Goal: Entertainment & Leisure: Browse casually

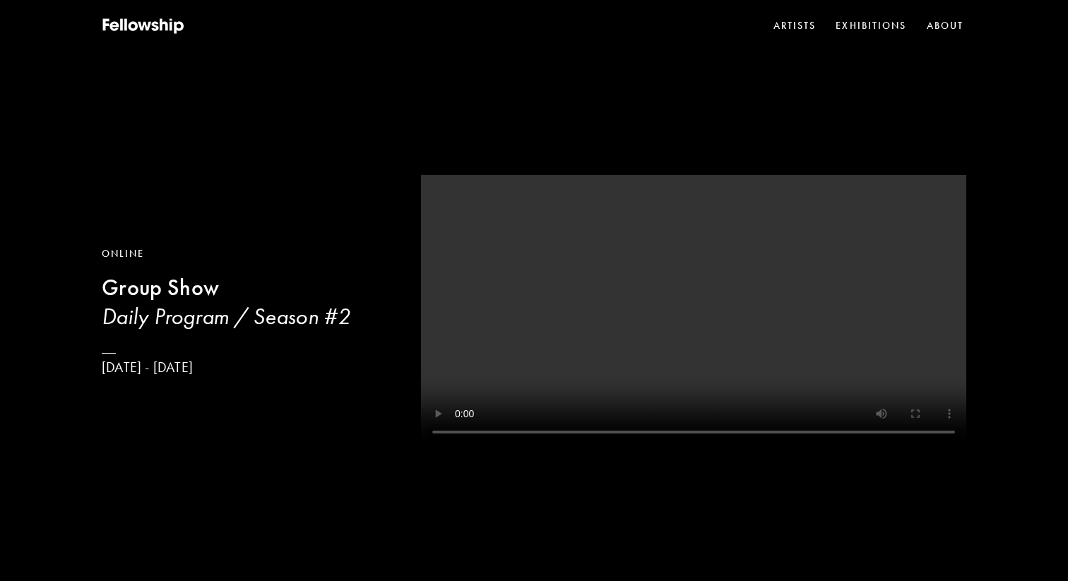
click at [341, 230] on div "Online Group Show Daily Program / Season #[DATE] - [DATE]" at bounding box center [534, 293] width 1068 height 587
click at [287, 319] on h3 "Daily Program / Season #2" at bounding box center [226, 316] width 249 height 28
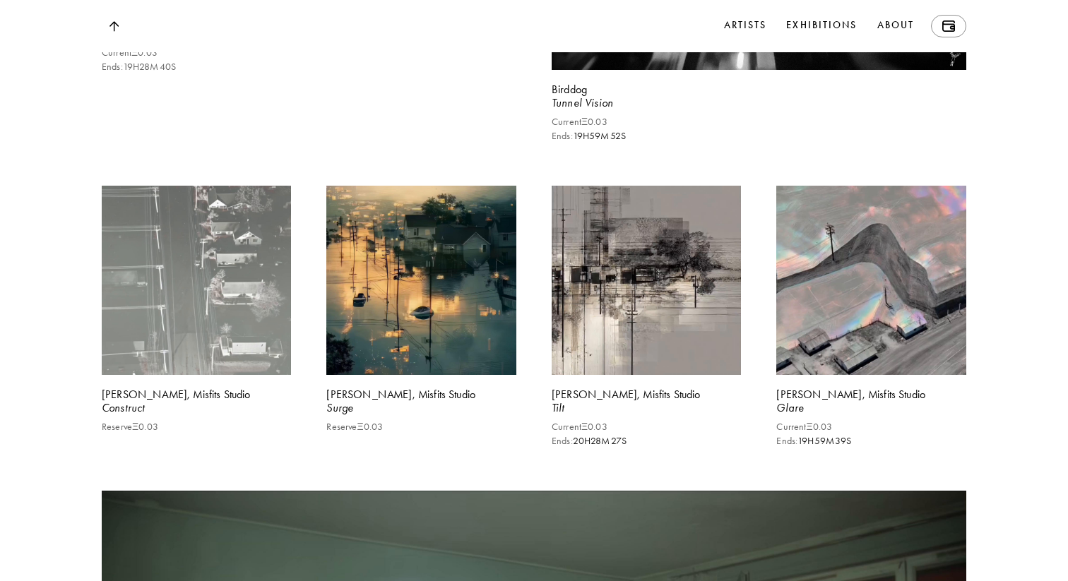
scroll to position [6329, 0]
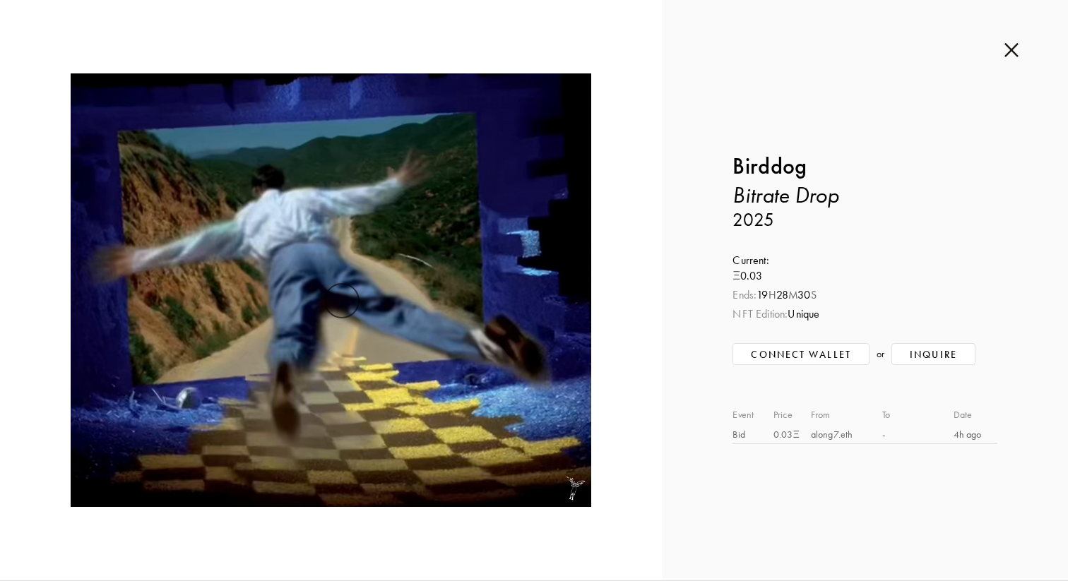
click at [1009, 45] on img at bounding box center [1011, 50] width 14 height 16
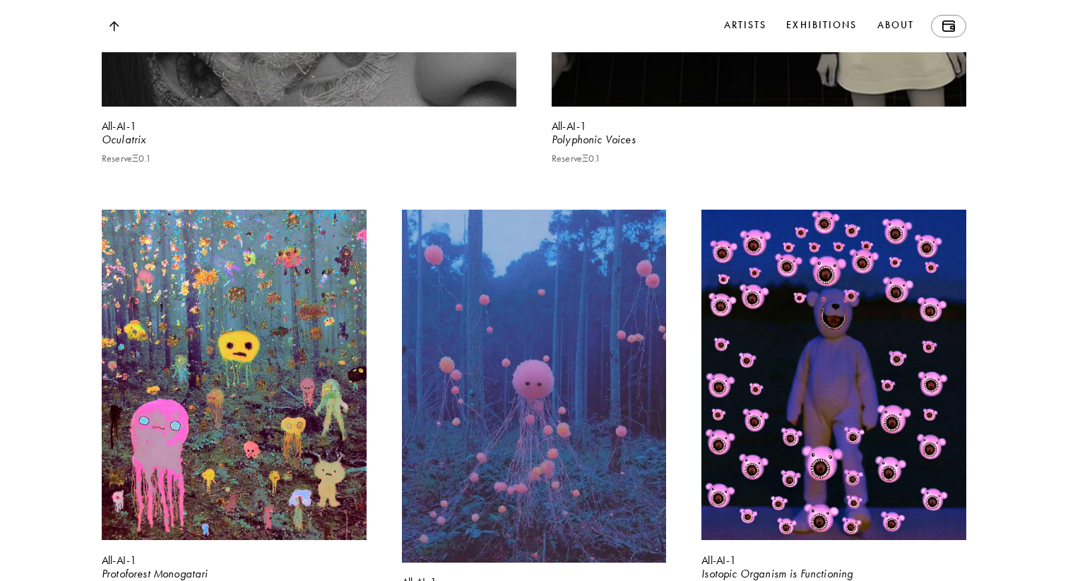
scroll to position [8995, 0]
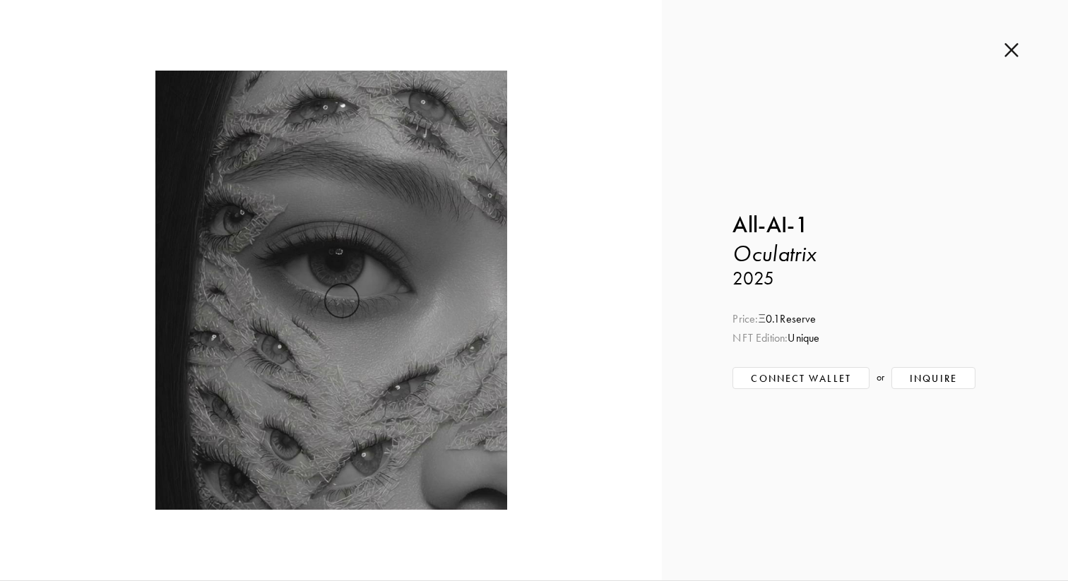
click at [1013, 53] on img at bounding box center [1011, 50] width 14 height 16
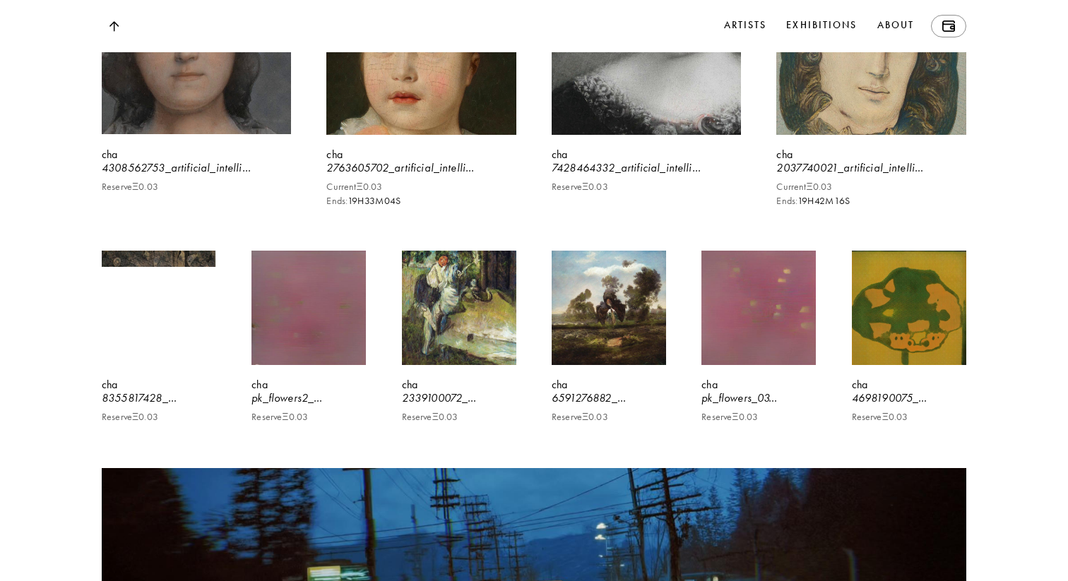
scroll to position [19014, 0]
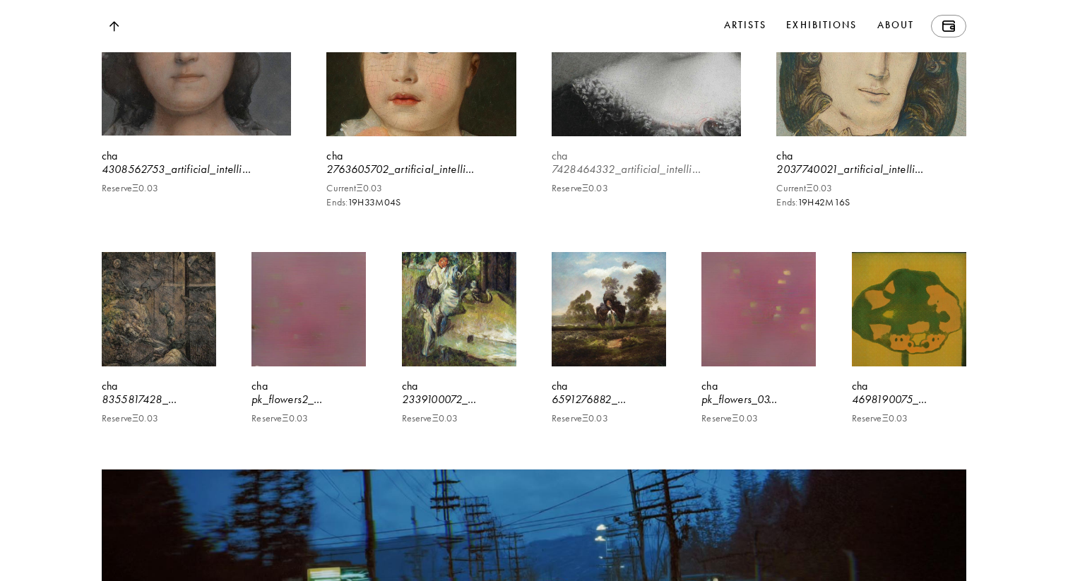
click at [622, 139] on video at bounding box center [647, 42] width 196 height 196
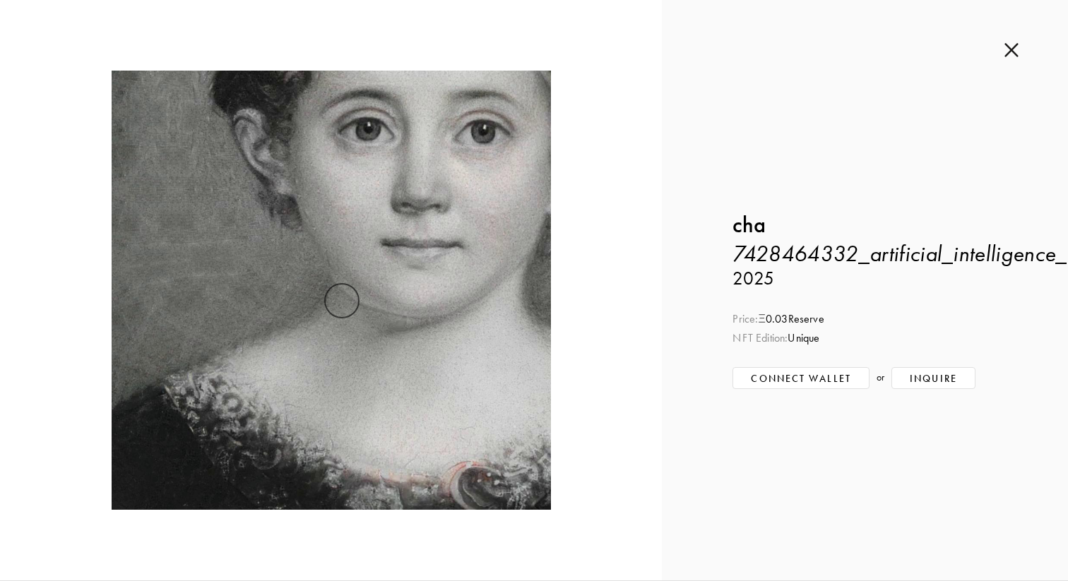
click at [1013, 38] on div "Inquire about 7428464332_artificial_intelligence_metfaces_002 by cha Submit Inq…" at bounding box center [865, 290] width 406 height 581
click at [1013, 45] on img at bounding box center [1011, 50] width 14 height 16
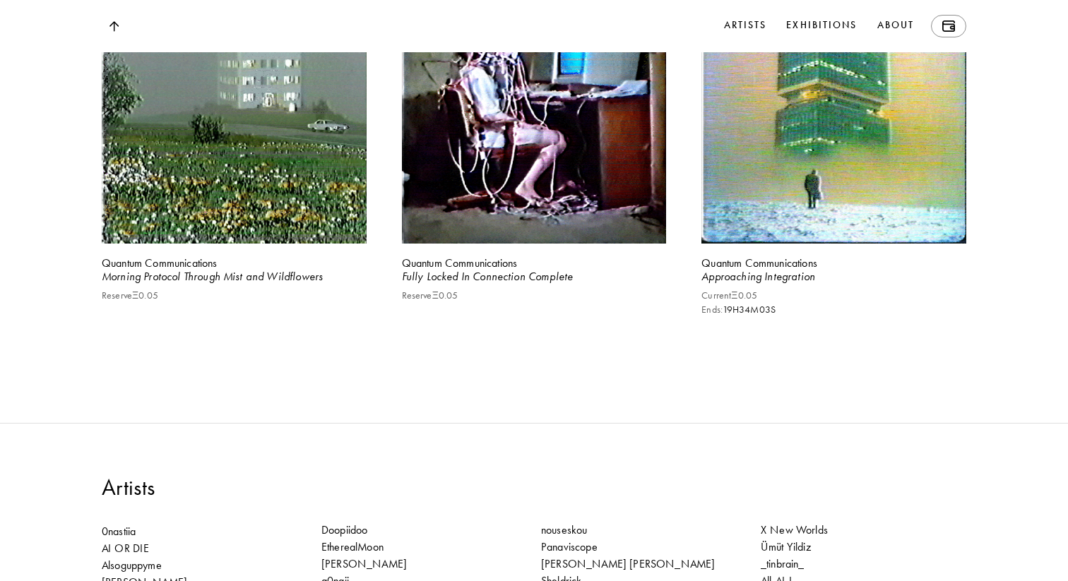
scroll to position [20272, 0]
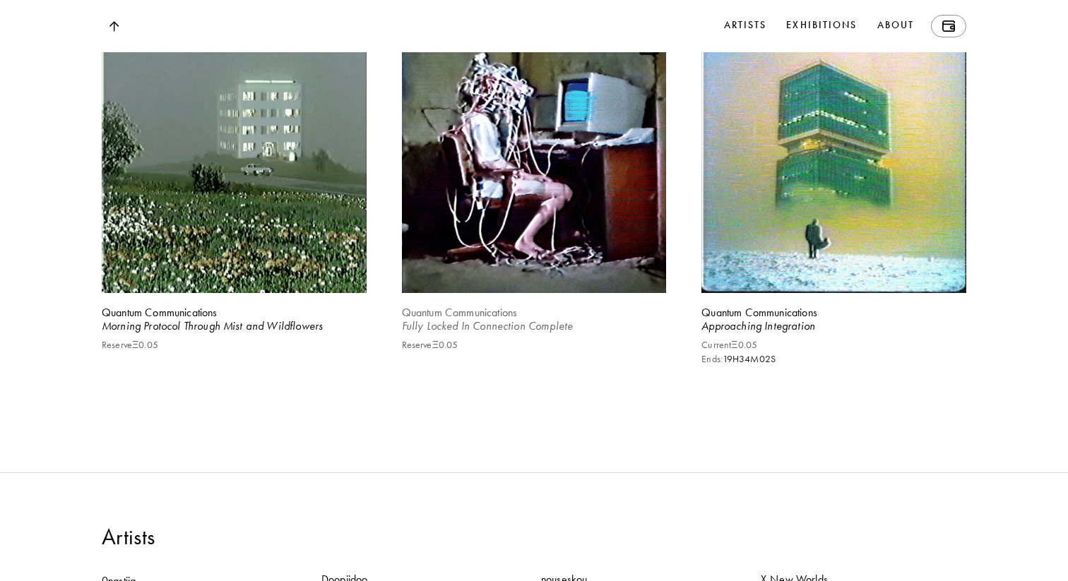
click at [494, 306] on b "Quantum Communications" at bounding box center [460, 312] width 116 height 13
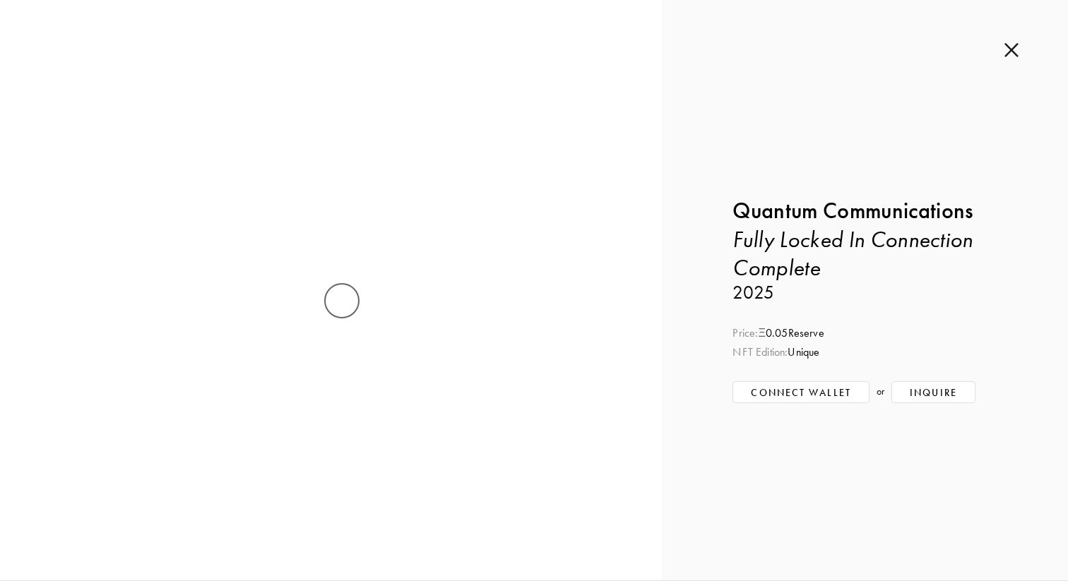
click at [1024, 49] on div "Inquire about Fully Locked In Connection Complete by Quantum Communications Sub…" at bounding box center [865, 290] width 406 height 581
click at [1006, 49] on img at bounding box center [1011, 50] width 14 height 16
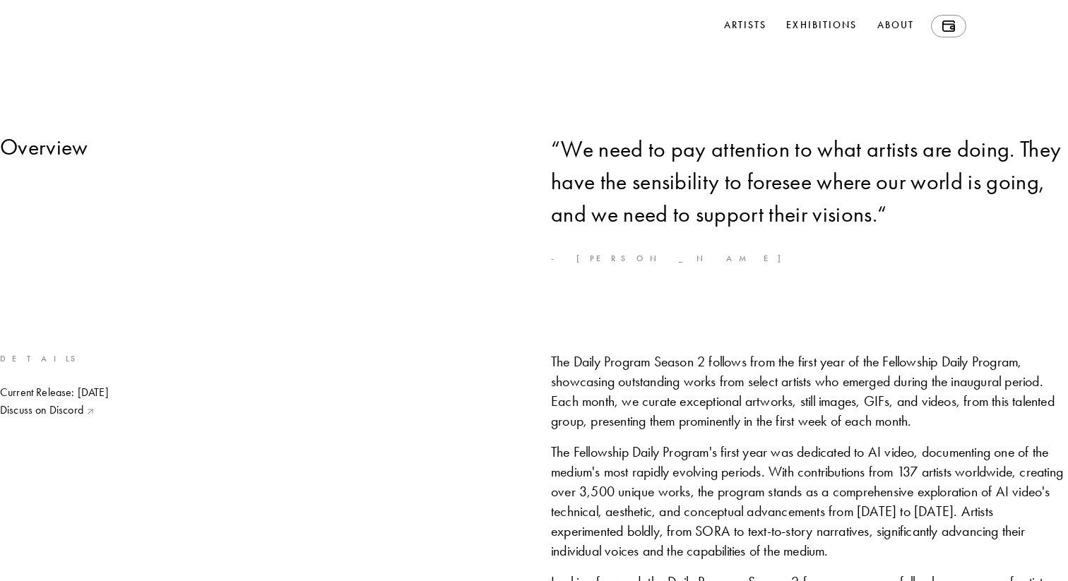
scroll to position [1342, 0]
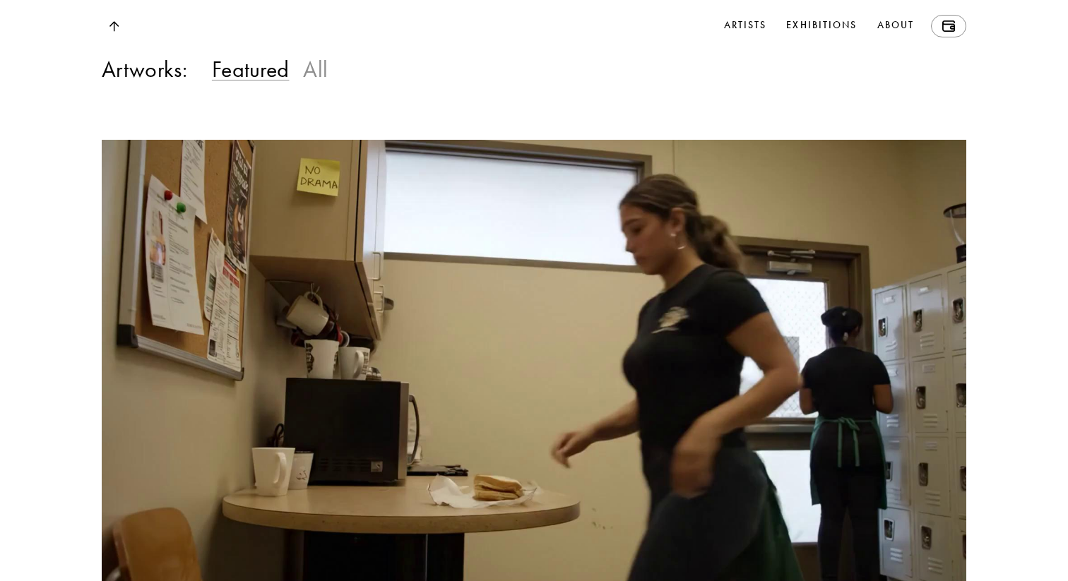
click at [303, 83] on h3 "All" at bounding box center [315, 69] width 25 height 28
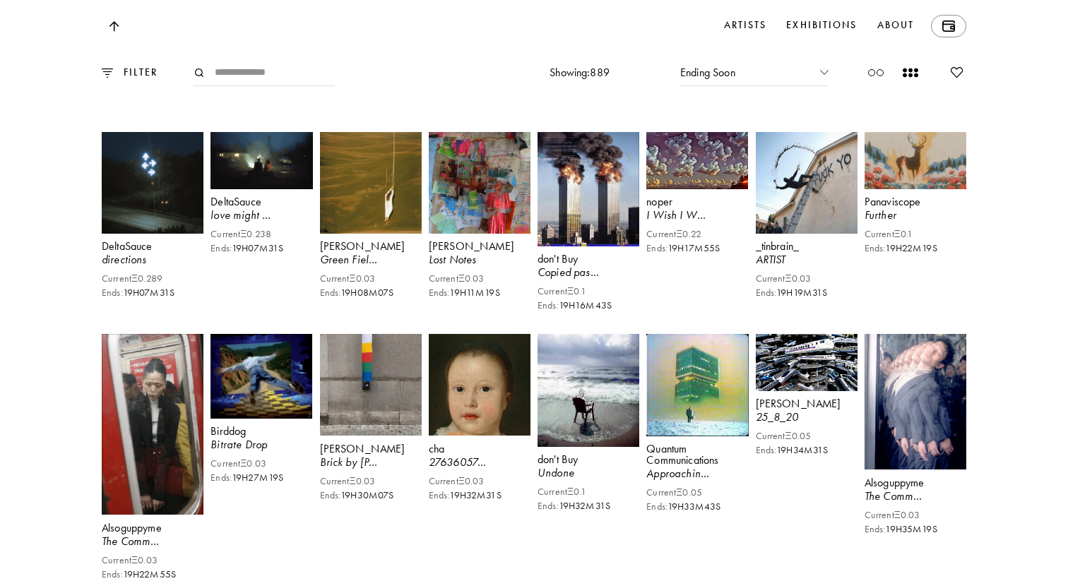
scroll to position [1428, 0]
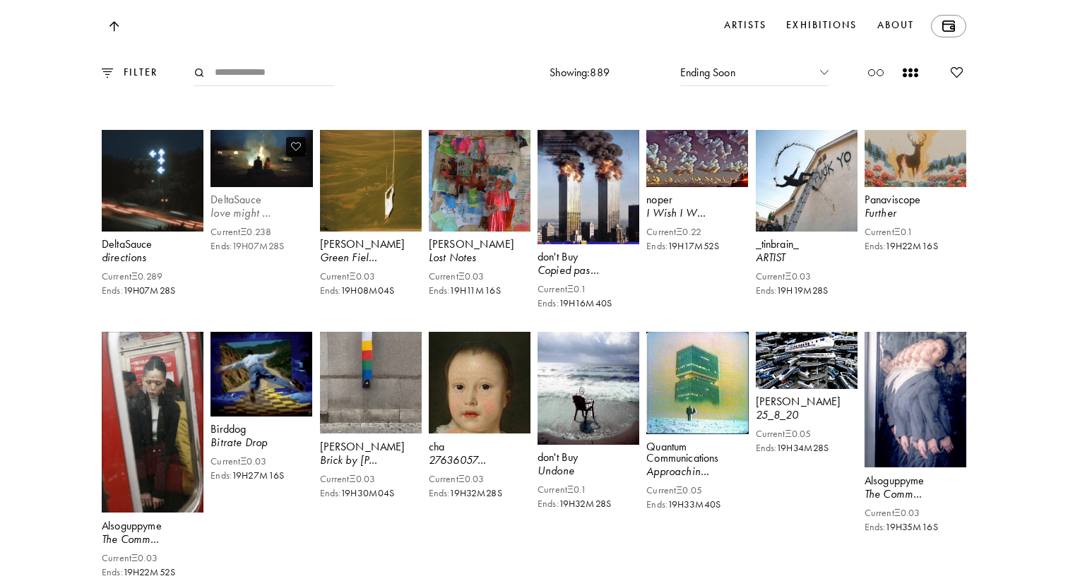
click at [241, 189] on img at bounding box center [261, 158] width 105 height 59
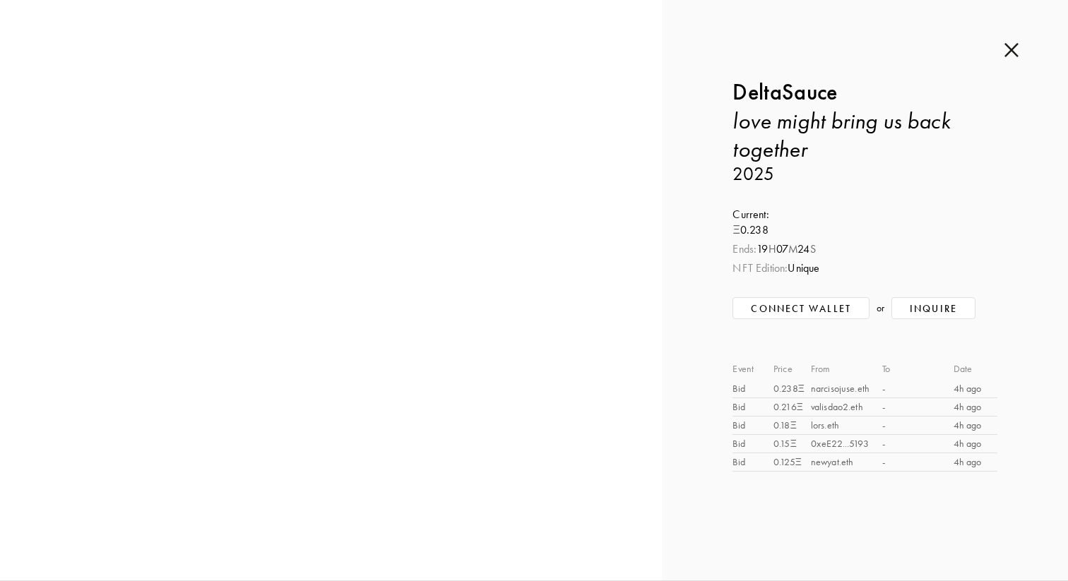
click at [1016, 44] on img at bounding box center [1011, 50] width 14 height 16
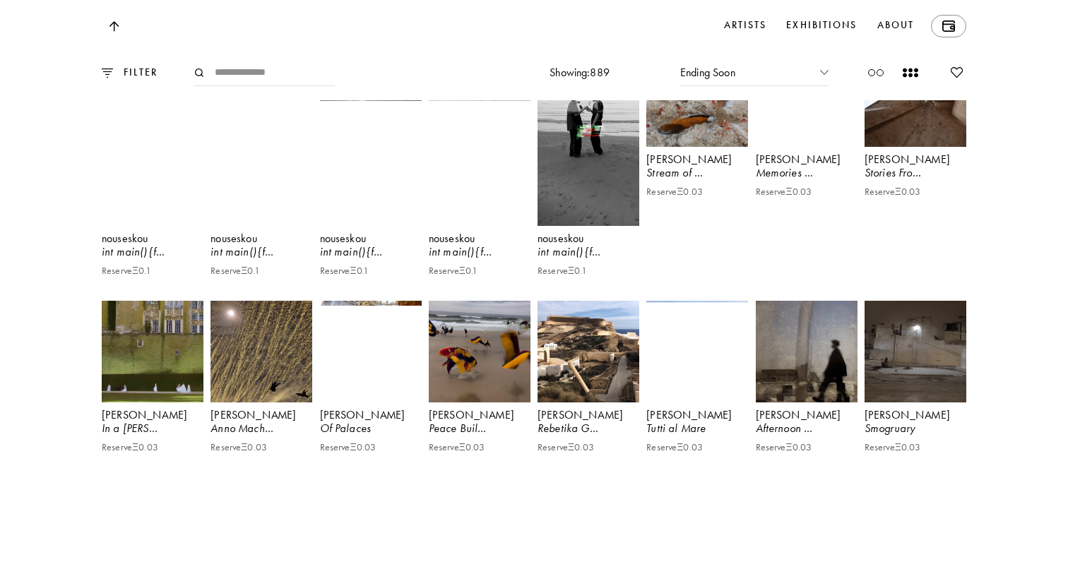
scroll to position [5905, 0]
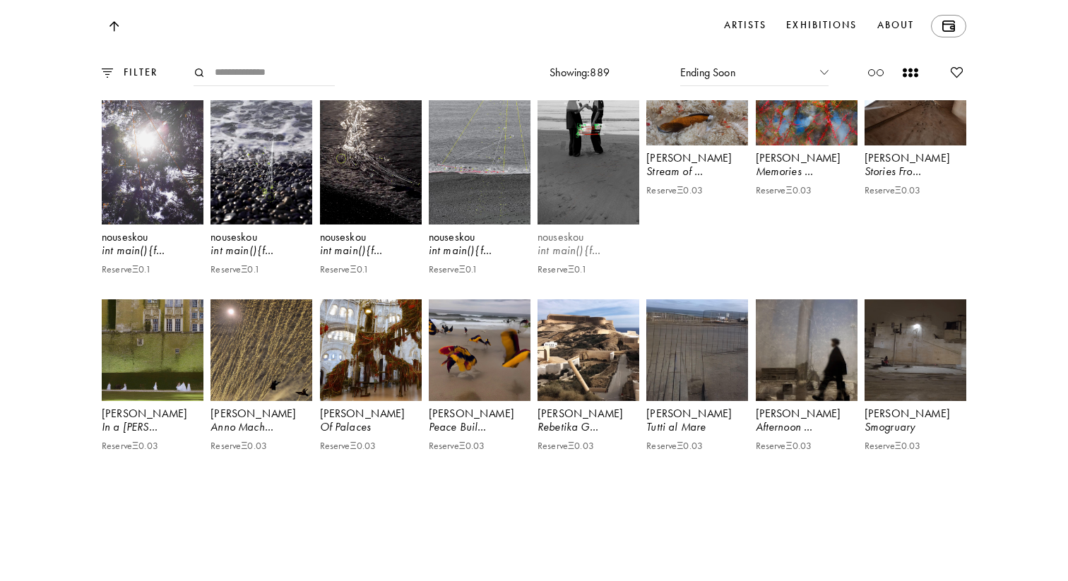
click at [600, 227] on video at bounding box center [588, 134] width 105 height 186
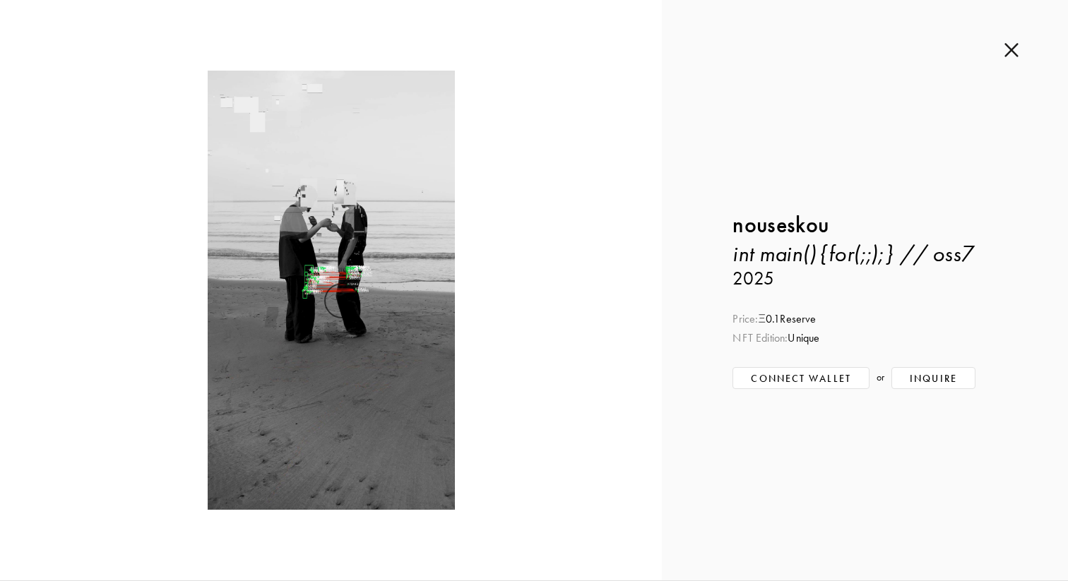
click at [1016, 47] on img at bounding box center [1011, 50] width 14 height 16
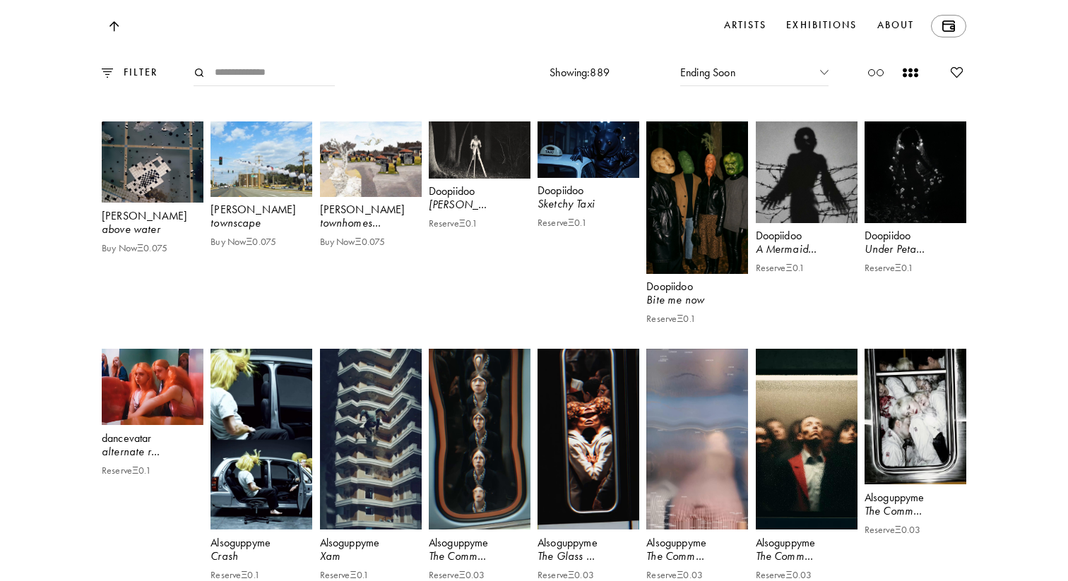
scroll to position [7349, 0]
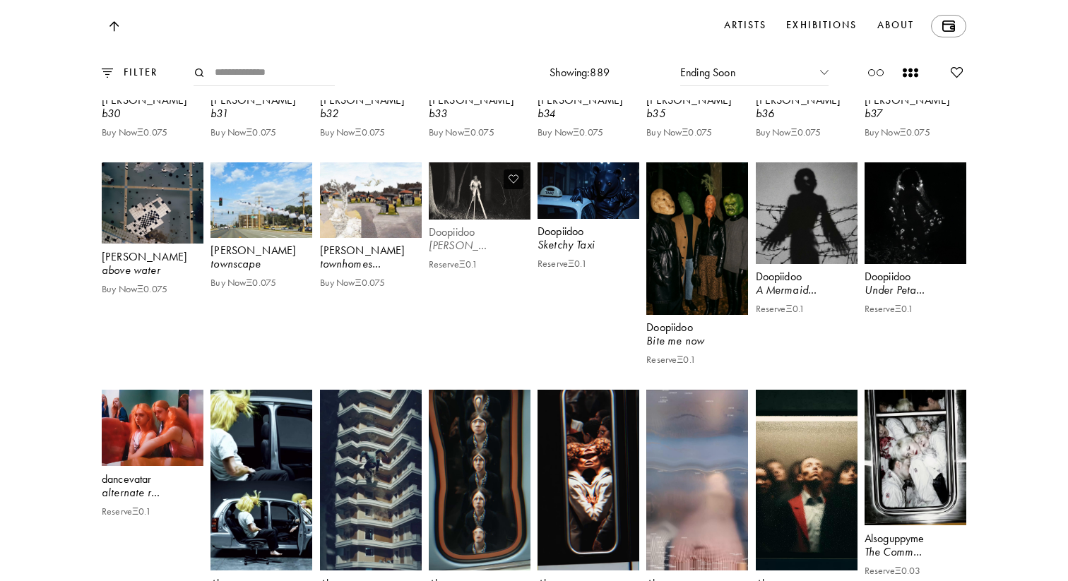
click at [480, 221] on video at bounding box center [479, 191] width 105 height 59
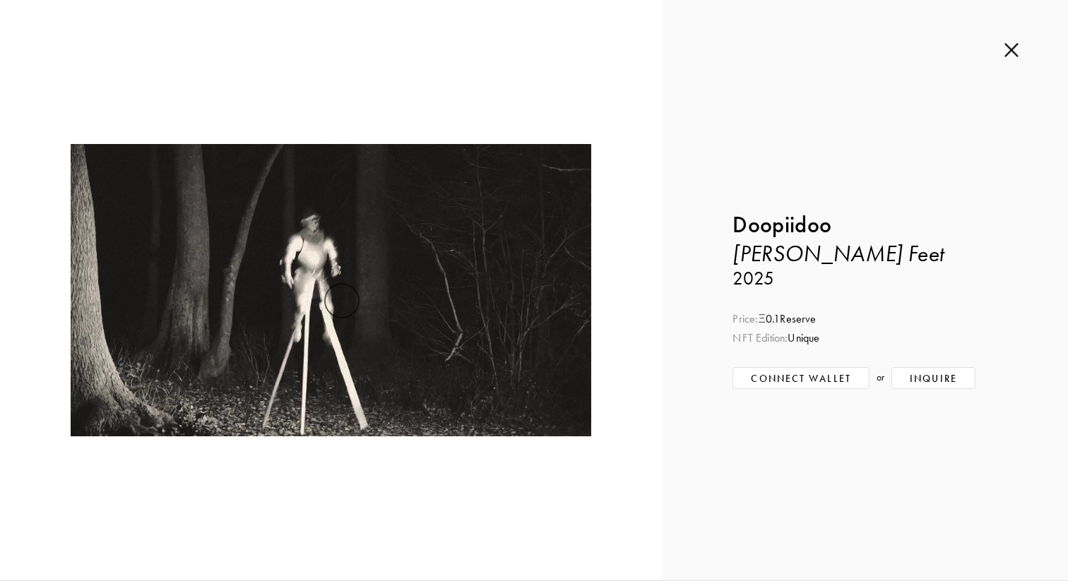
click at [1005, 56] on img at bounding box center [1011, 50] width 14 height 16
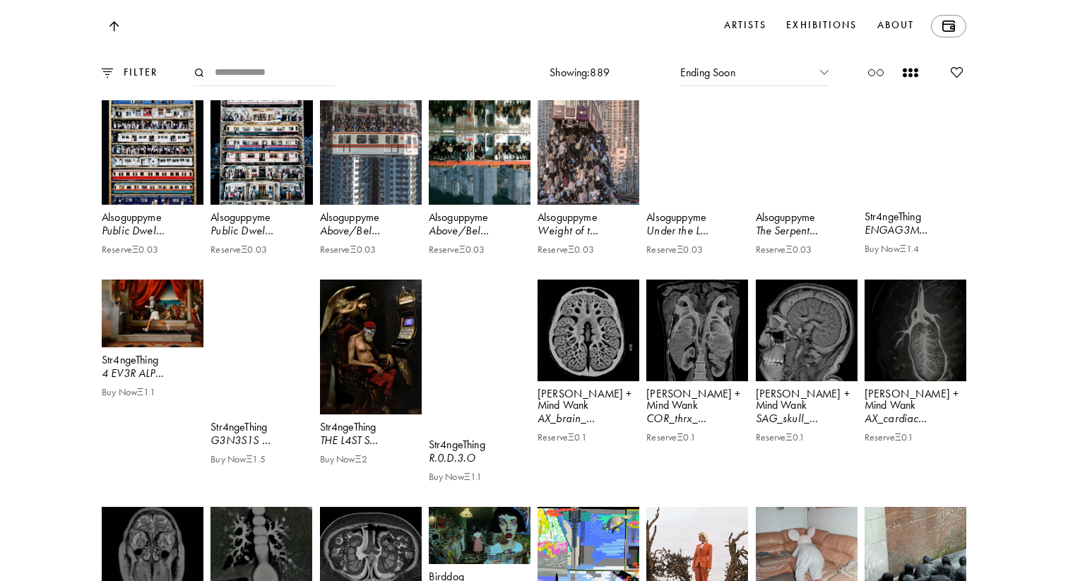
scroll to position [8275, 0]
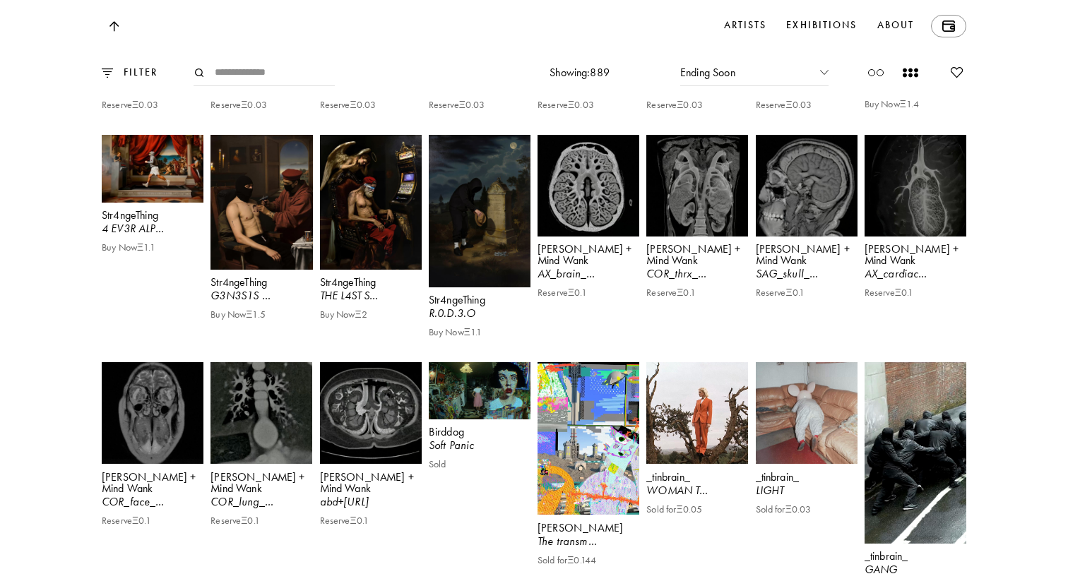
scroll to position [8329, 0]
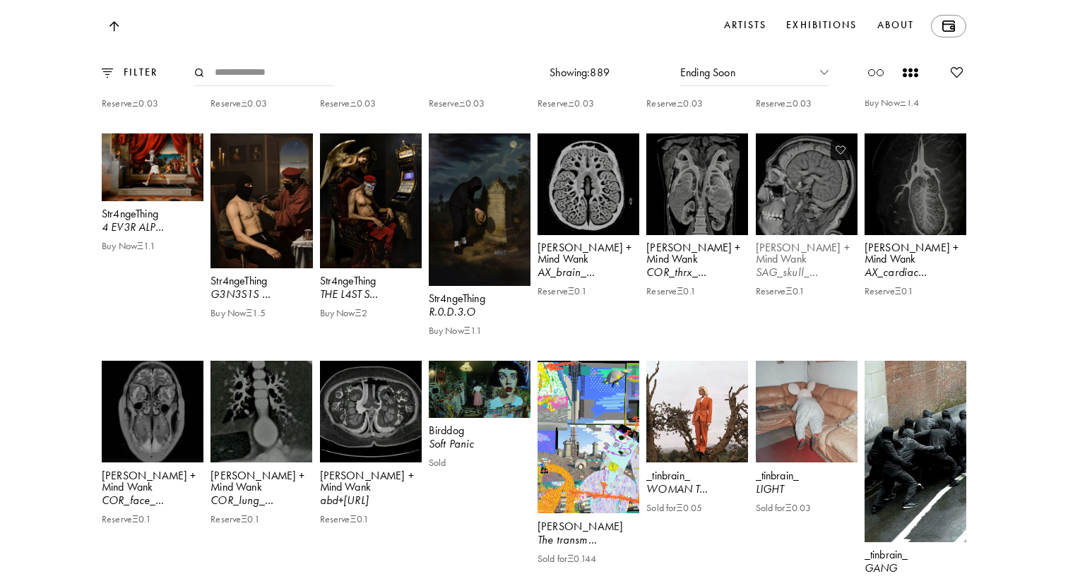
click at [801, 237] on video at bounding box center [806, 184] width 105 height 105
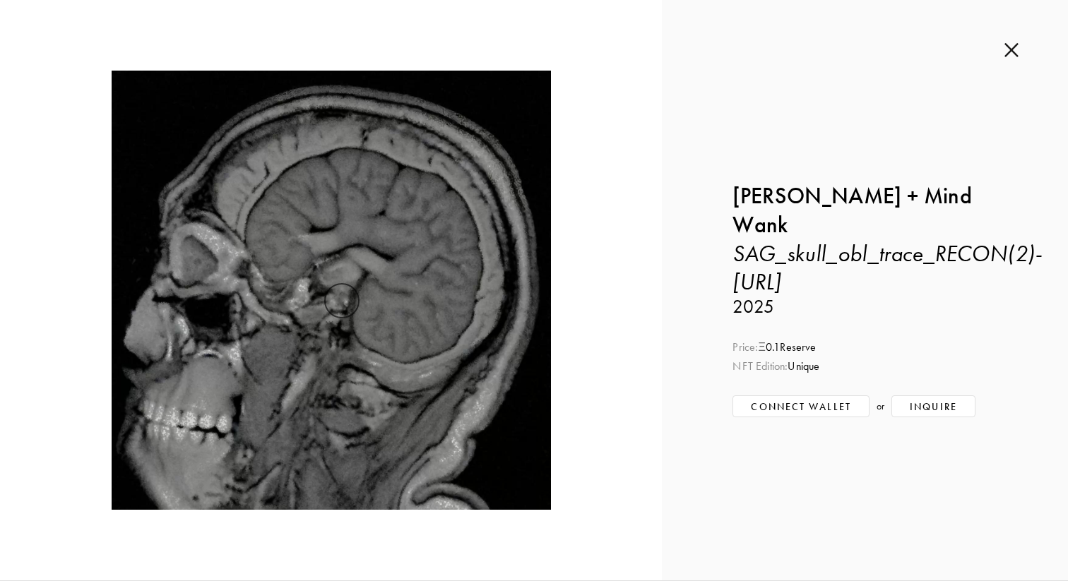
click at [1013, 52] on img at bounding box center [1011, 50] width 14 height 16
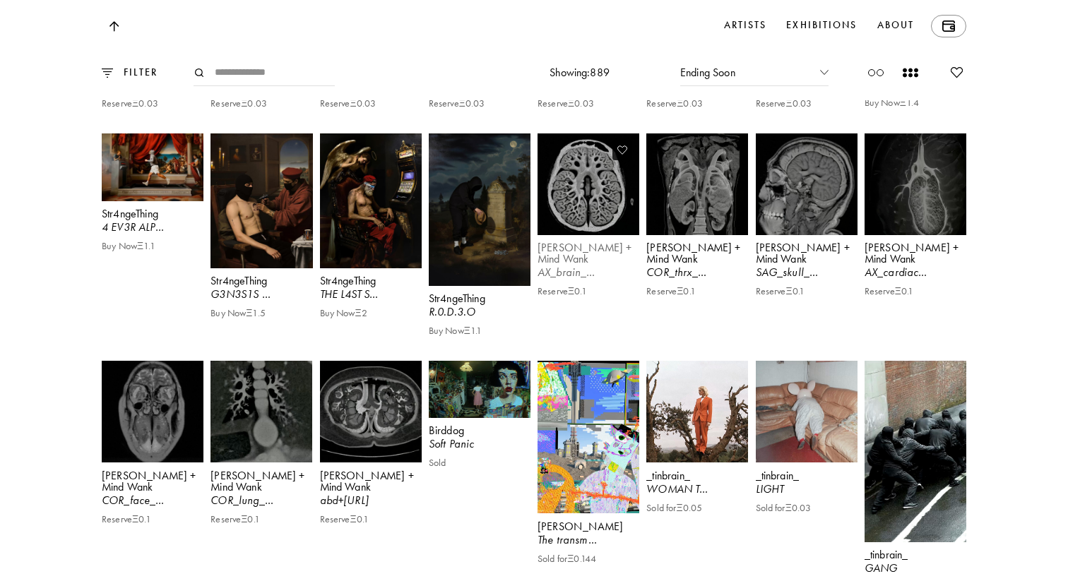
click at [593, 237] on video at bounding box center [588, 184] width 105 height 105
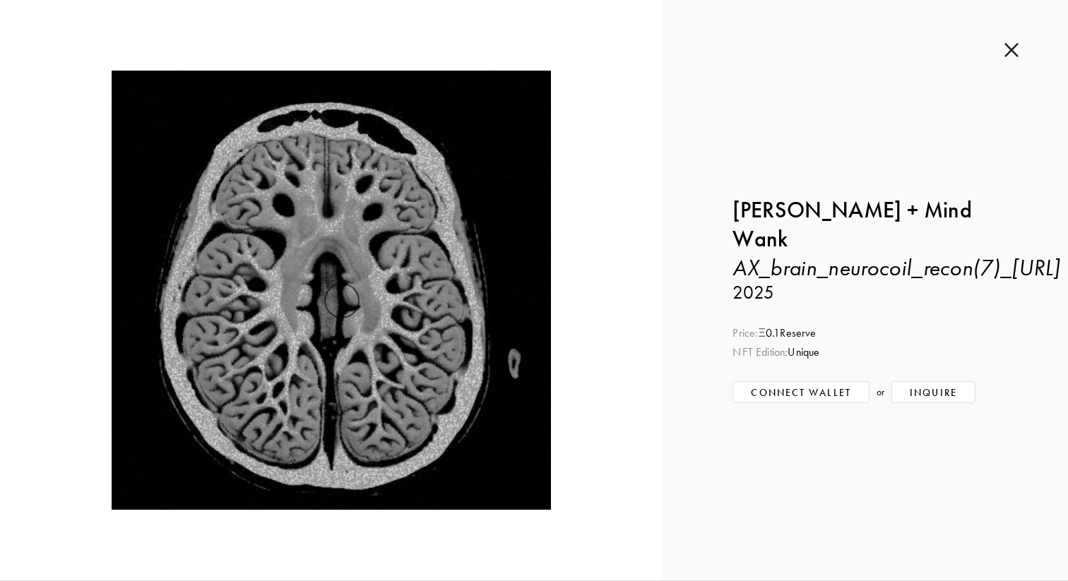
click at [1019, 54] on div "Inquire about AX_brain_neurocoil_recon(7)_[URL] by [PERSON_NAME] + Mind Wank Su…" at bounding box center [865, 290] width 406 height 581
click at [1017, 52] on img at bounding box center [1011, 50] width 14 height 16
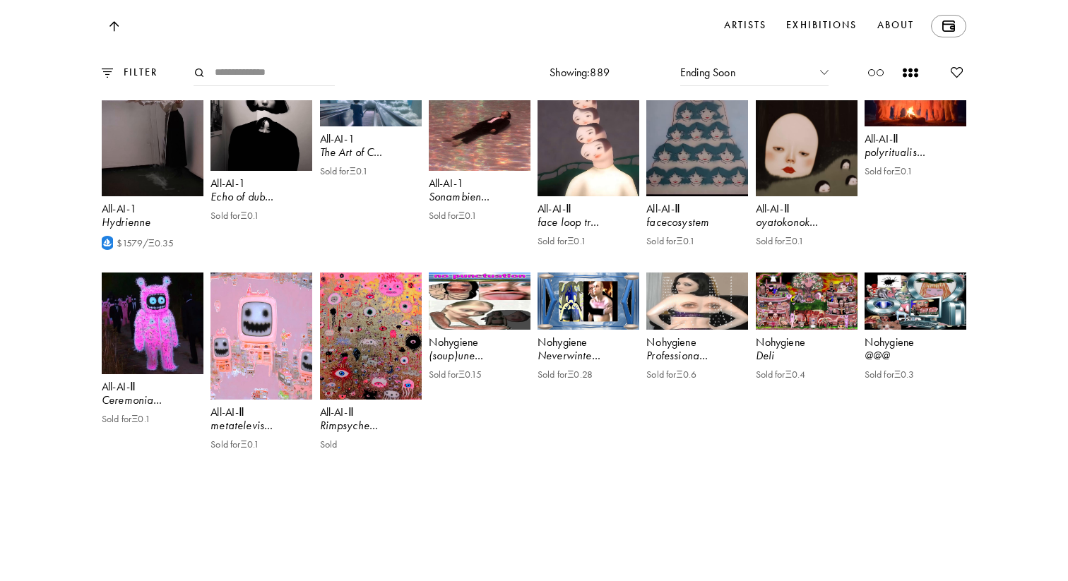
scroll to position [9367, 0]
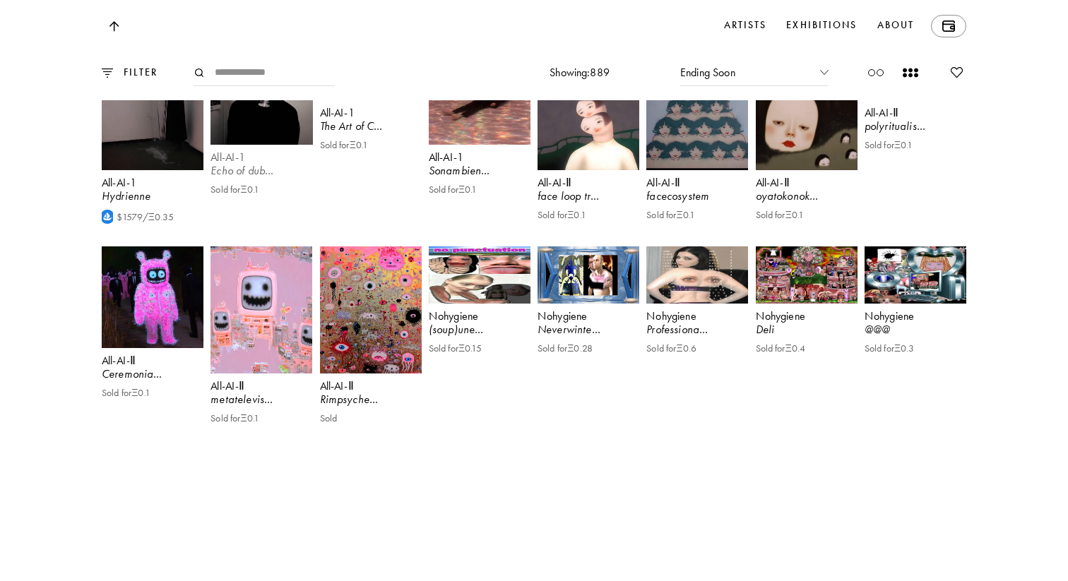
click at [294, 147] on video at bounding box center [261, 94] width 105 height 105
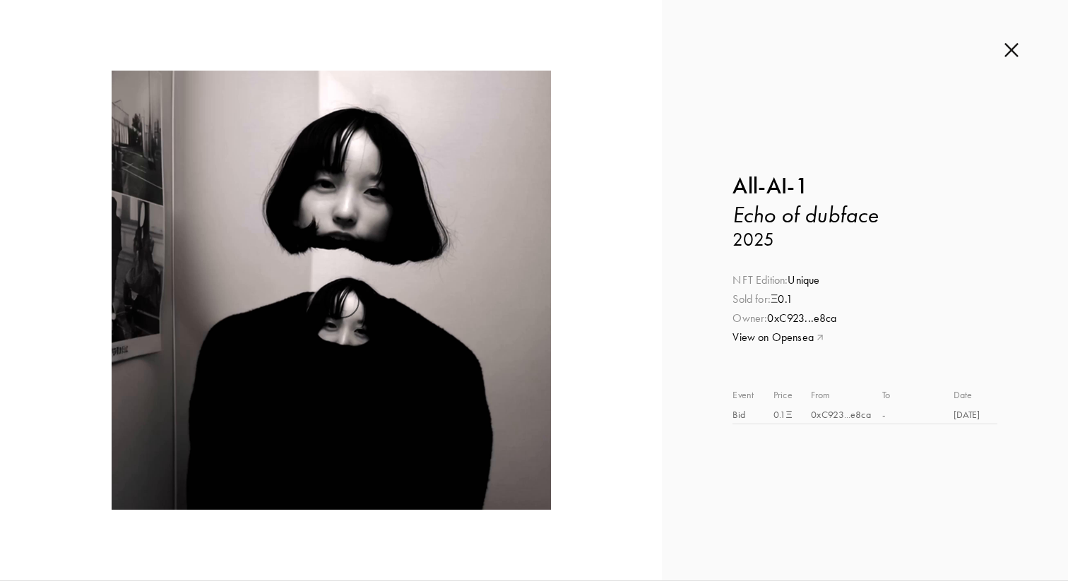
click at [1019, 52] on div "Inquire about Echo of dubface by All-AI-1 Submit Inquiry Back All-AI-1 Echo of …" at bounding box center [865, 290] width 406 height 581
click at [1013, 49] on img at bounding box center [1011, 50] width 14 height 16
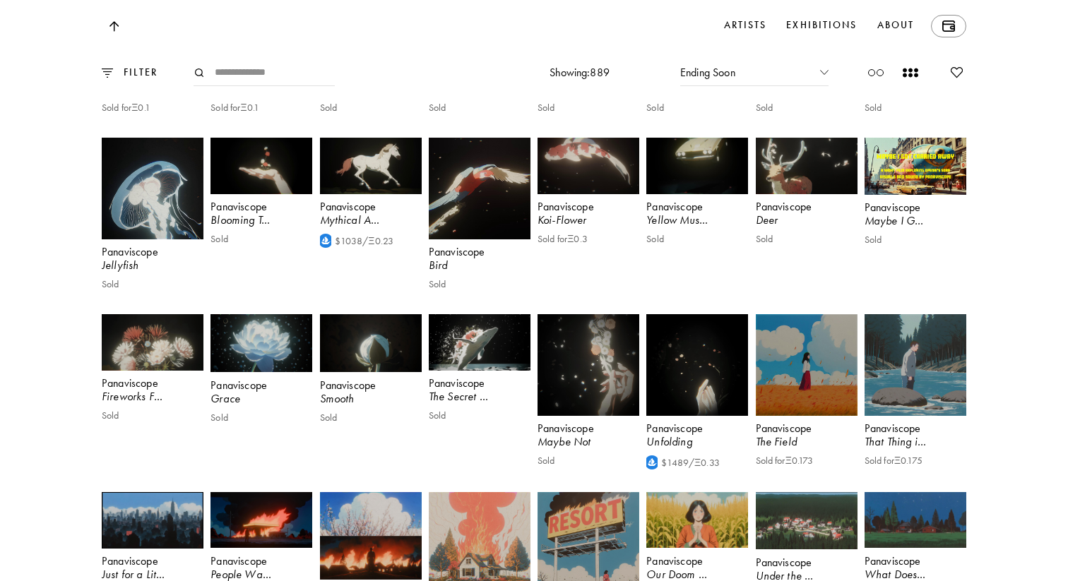
scroll to position [13297, 0]
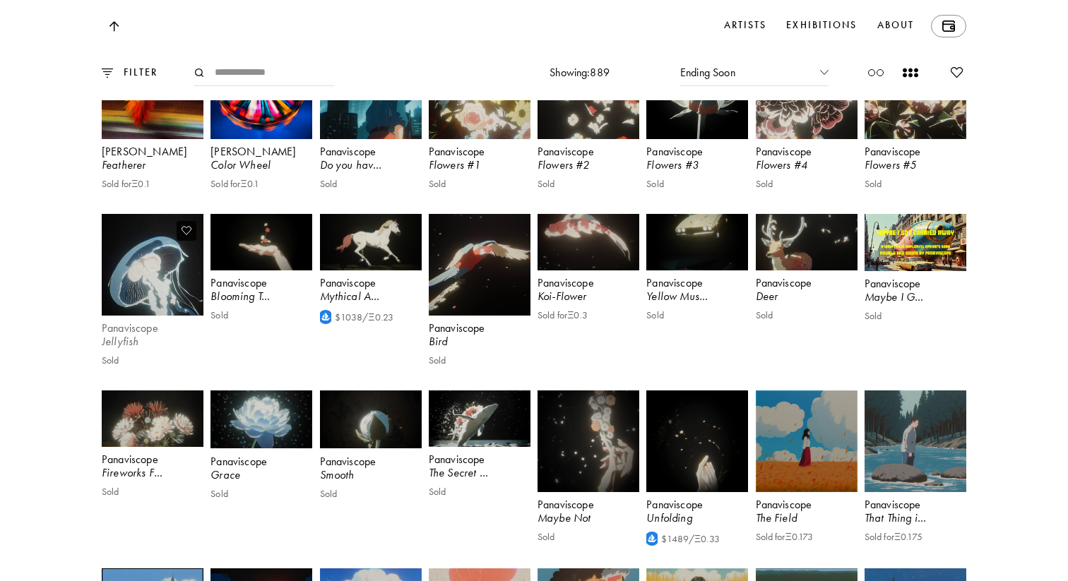
click at [143, 318] on video at bounding box center [152, 265] width 105 height 105
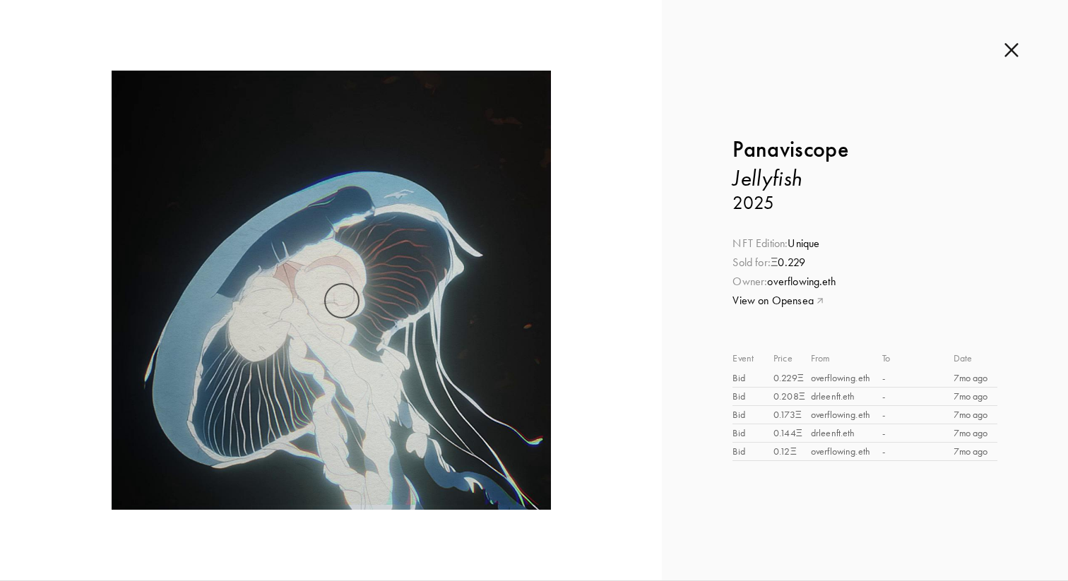
click at [1010, 41] on div "Inquire about Jellyfish by Panaviscope Submit Inquiry Back Panaviscope Jellyfis…" at bounding box center [865, 290] width 406 height 581
click at [1014, 46] on img at bounding box center [1011, 50] width 14 height 16
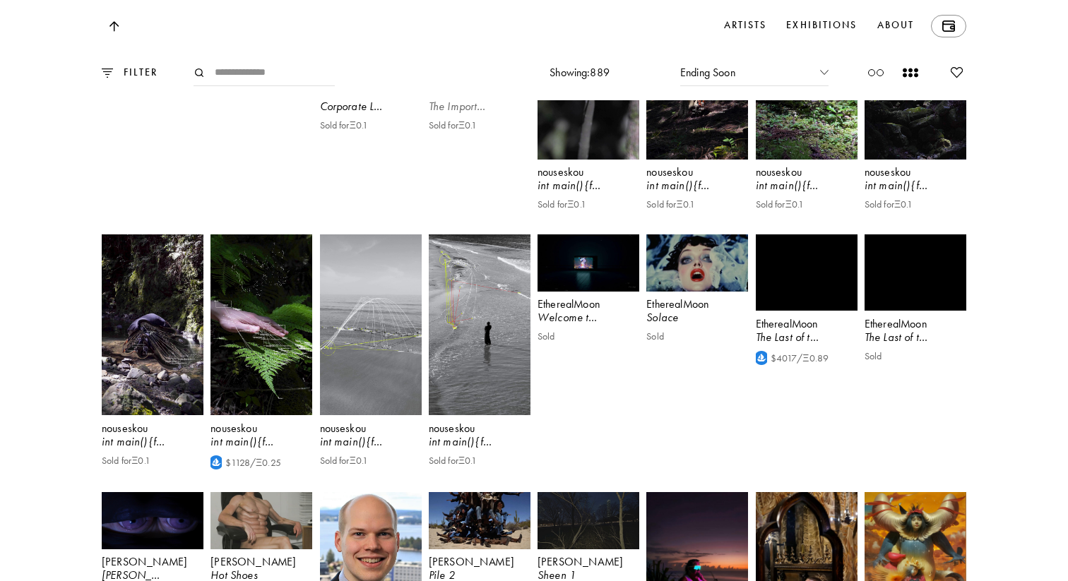
scroll to position [15941, 0]
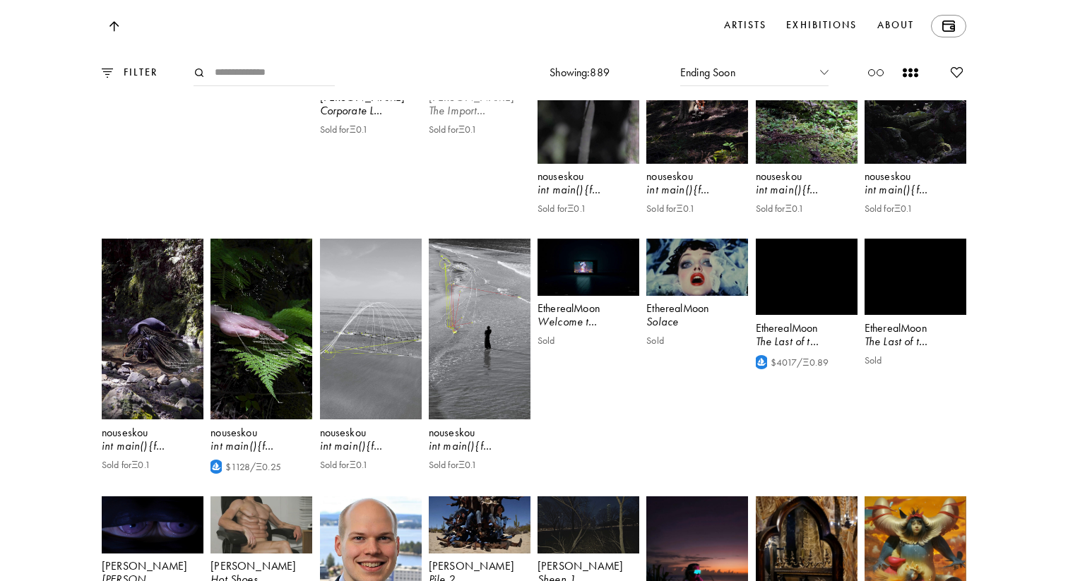
click at [499, 87] on video at bounding box center [479, 34] width 105 height 105
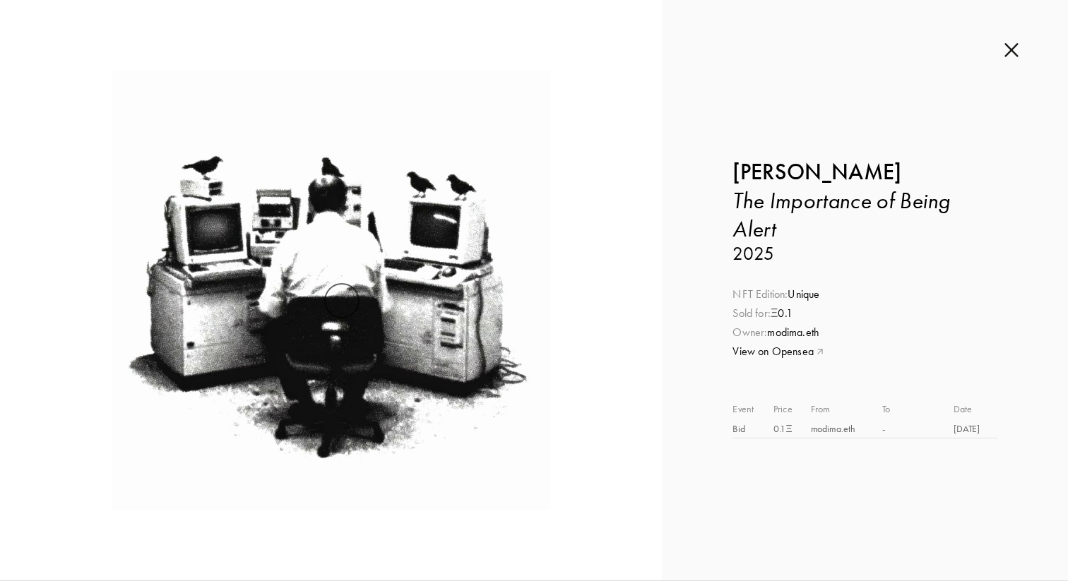
click at [1013, 46] on img at bounding box center [1011, 50] width 14 height 16
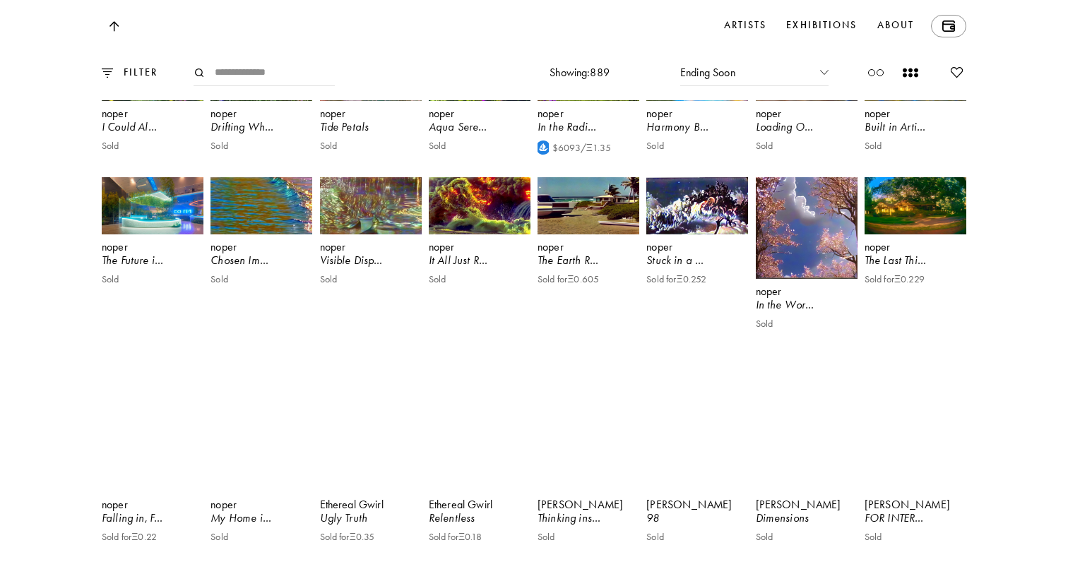
scroll to position [16861, 0]
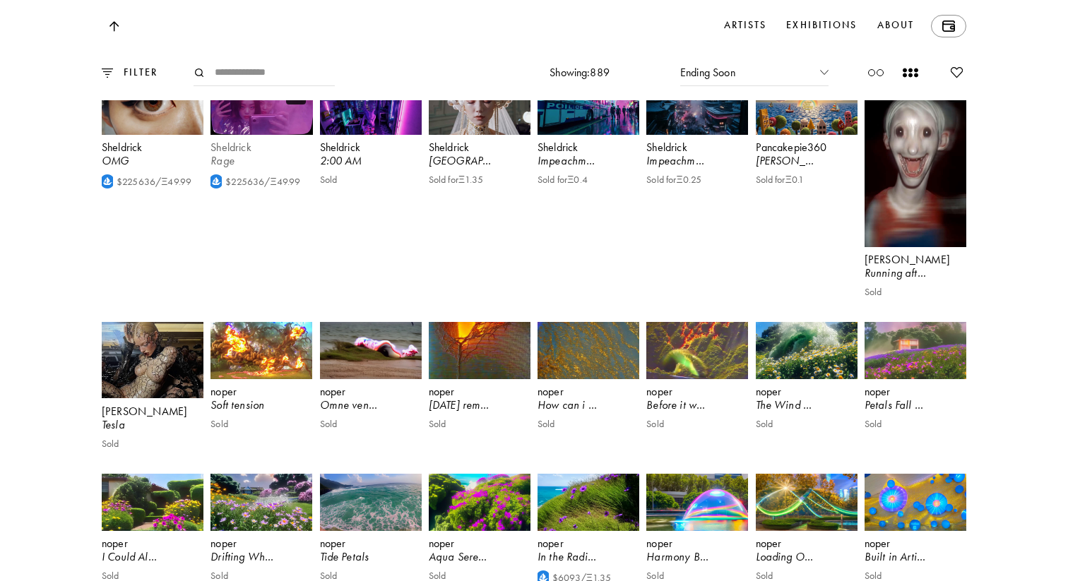
click at [256, 136] on video at bounding box center [261, 106] width 105 height 59
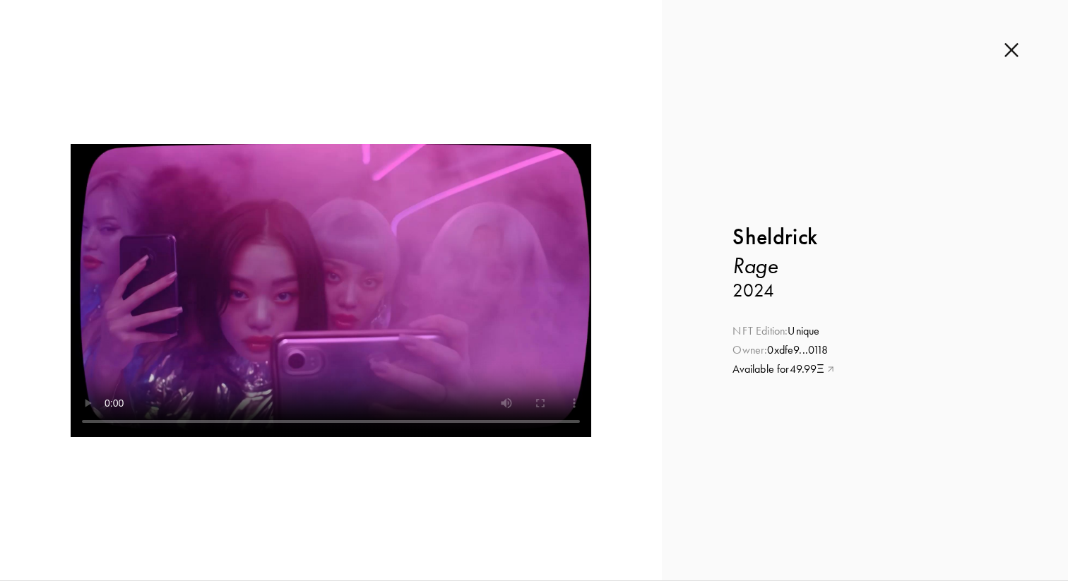
click at [418, 301] on video at bounding box center [331, 290] width 520 height 293
click at [1009, 48] on img at bounding box center [1011, 50] width 14 height 16
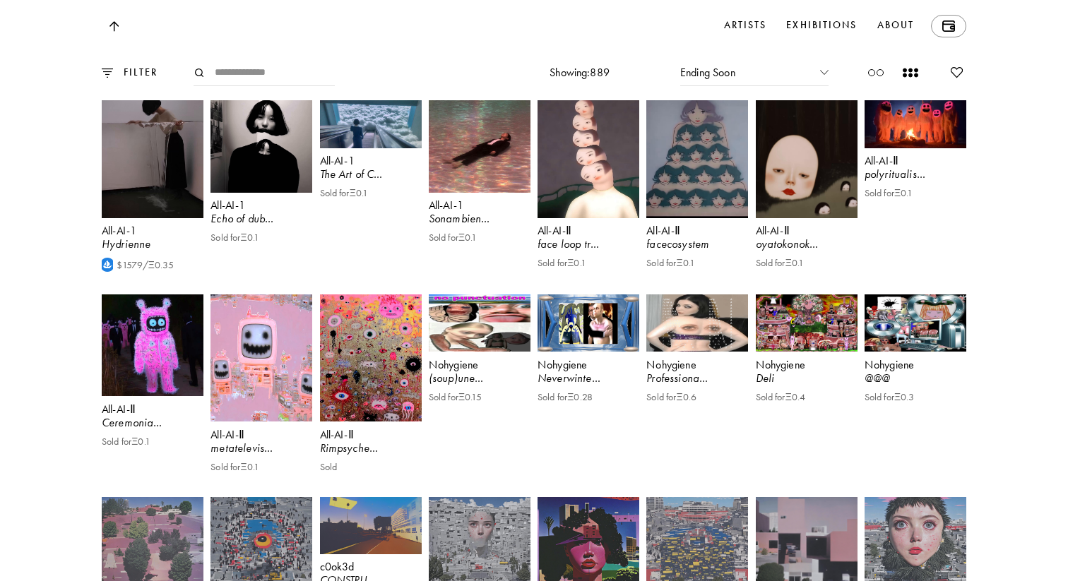
scroll to position [8172, 0]
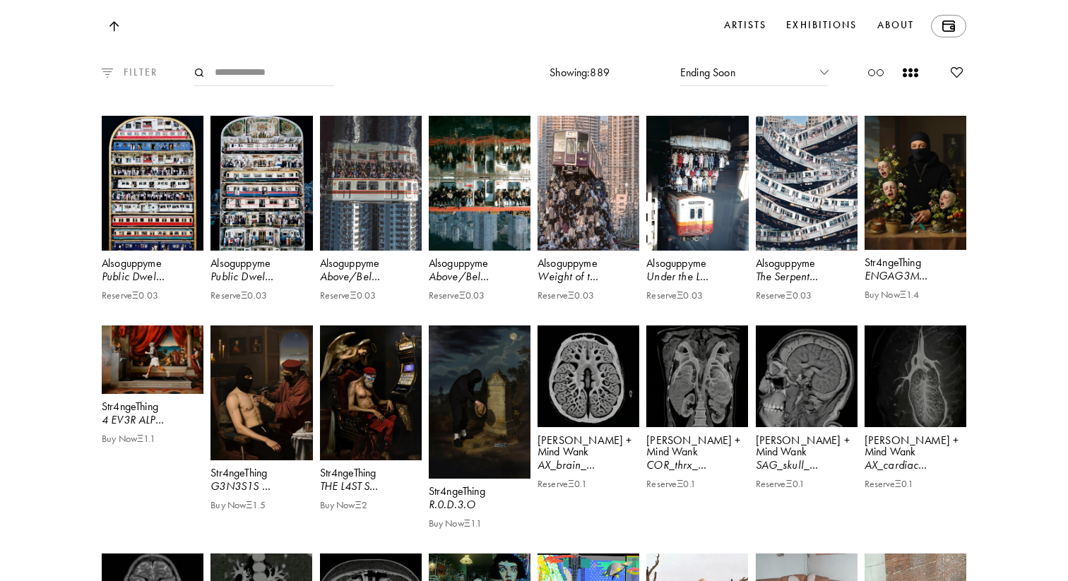
click at [157, 69] on p "FILTER" at bounding box center [135, 73] width 45 height 16
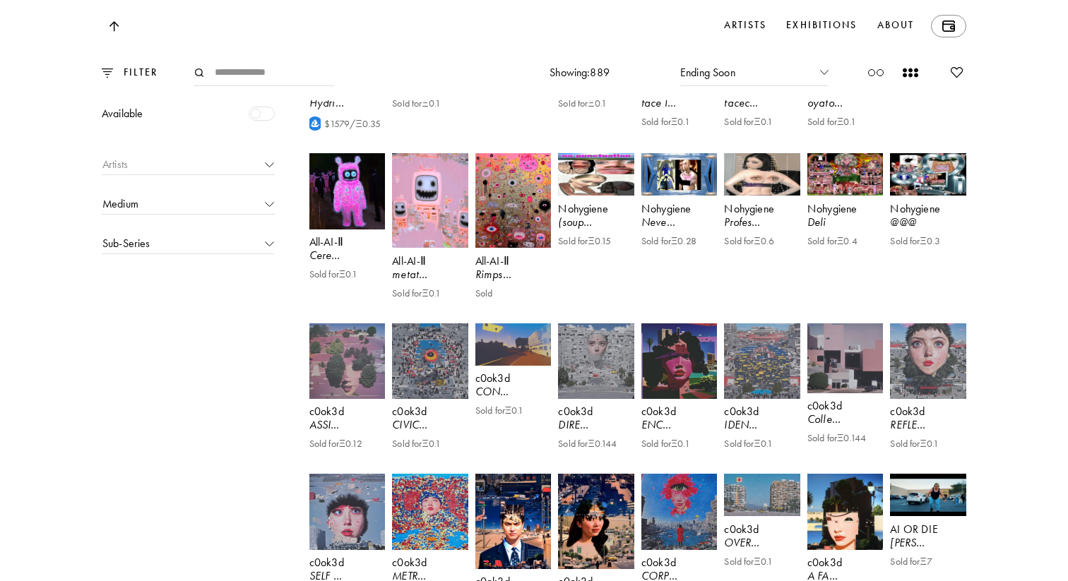
click at [153, 158] on div "Artists" at bounding box center [188, 166] width 172 height 18
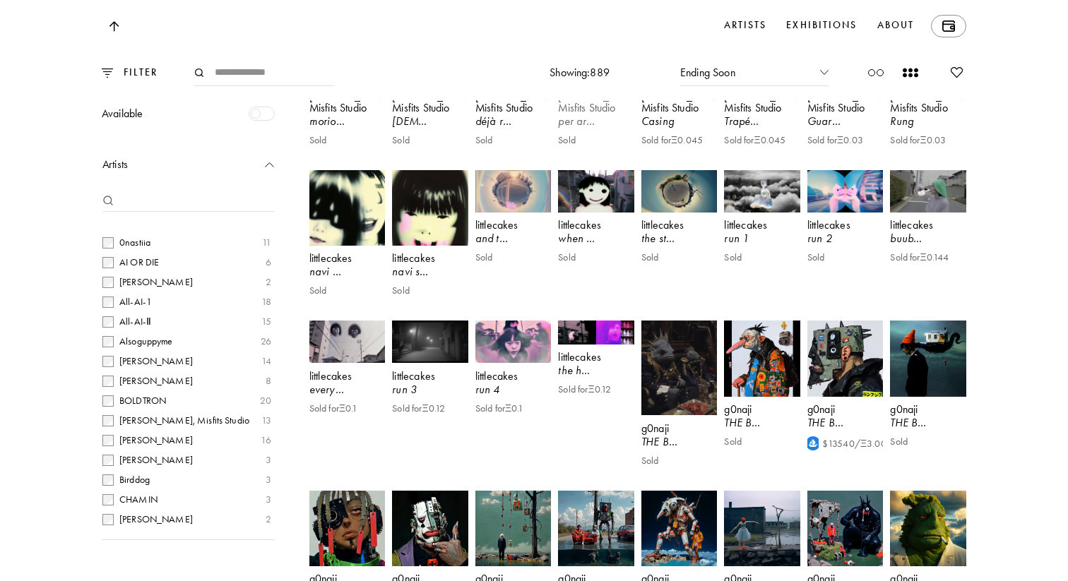
scroll to position [14183, 0]
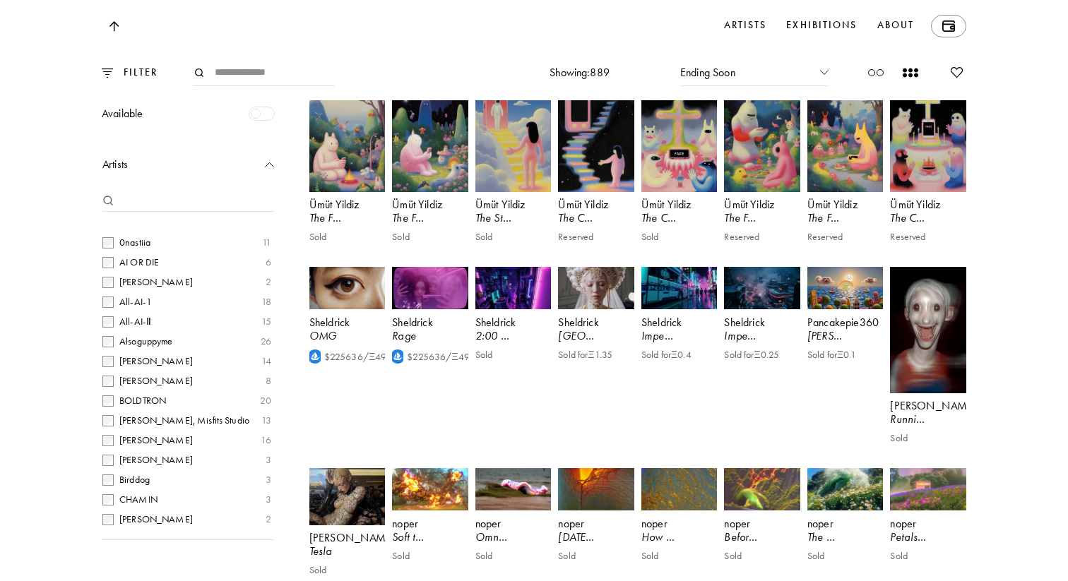
click at [238, 74] on input "Search" at bounding box center [264, 72] width 141 height 27
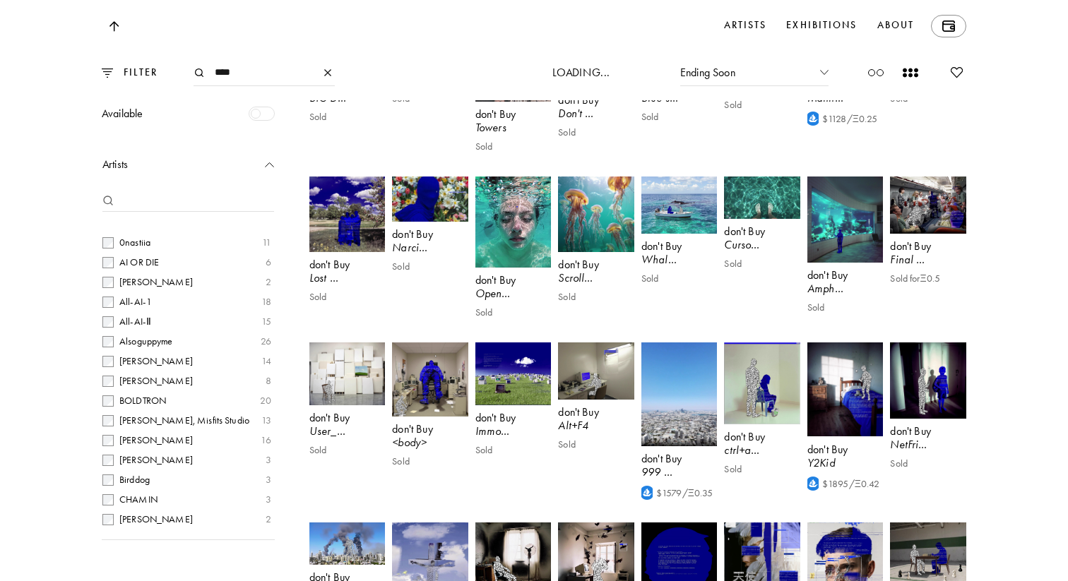
type input "****"
